Goal: Find contact information

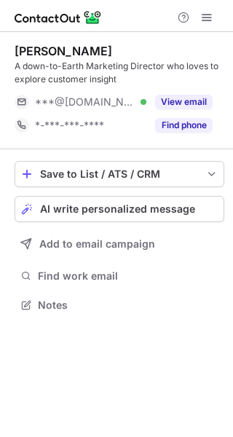
scroll to position [294, 233]
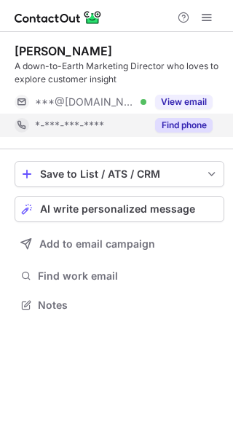
click at [179, 128] on button "Find phone" at bounding box center [184, 125] width 58 height 15
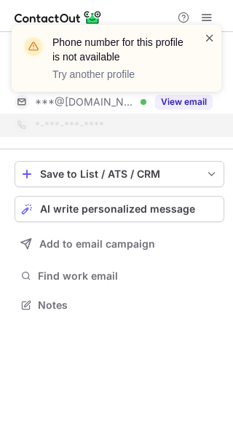
click at [211, 34] on span at bounding box center [210, 38] width 12 height 15
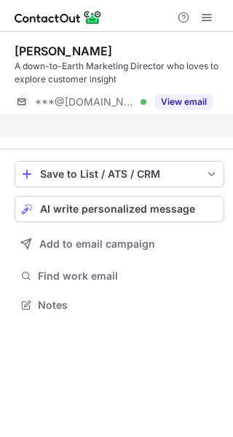
scroll to position [271, 233]
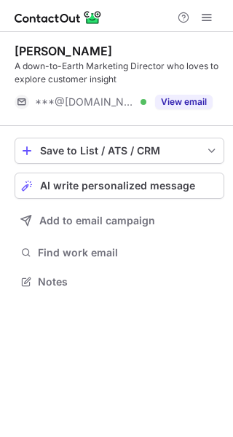
click at [179, 99] on button "View email" at bounding box center [184, 102] width 58 height 15
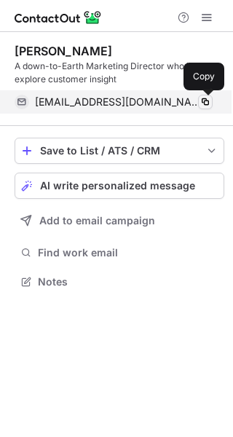
click at [205, 99] on span at bounding box center [206, 102] width 12 height 12
